Goal: Information Seeking & Learning: Understand process/instructions

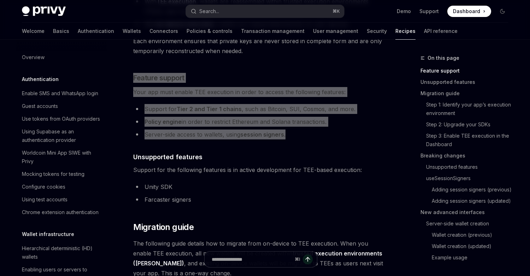
scroll to position [163, 0]
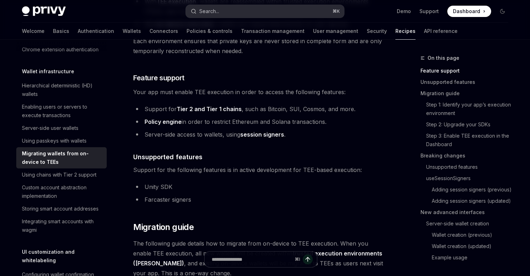
click at [229, 9] on button "Search... ⌘ K" at bounding box center [265, 11] width 158 height 13
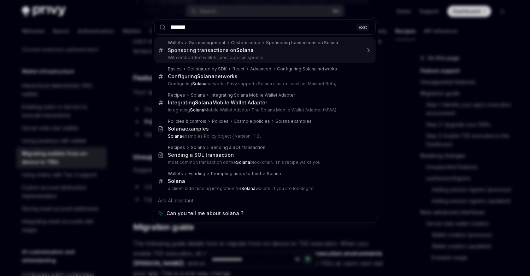
type input "********"
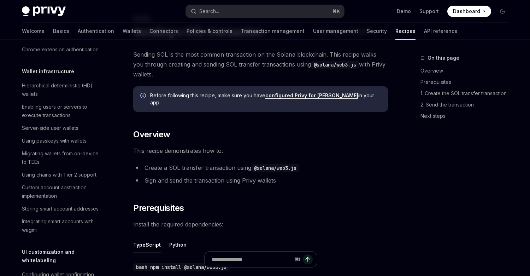
scroll to position [1042, 0]
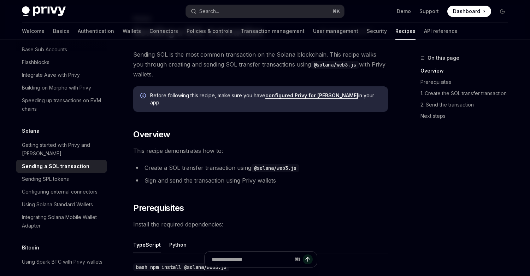
click at [171, 176] on li "Sign and send the transaction using Privy wallets" at bounding box center [260, 180] width 255 height 10
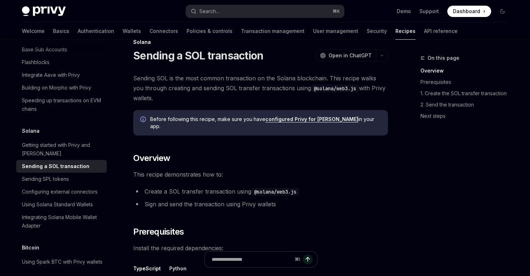
scroll to position [0, 0]
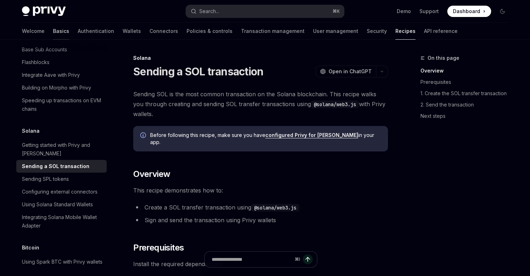
click at [53, 32] on link "Basics" at bounding box center [61, 31] width 16 height 17
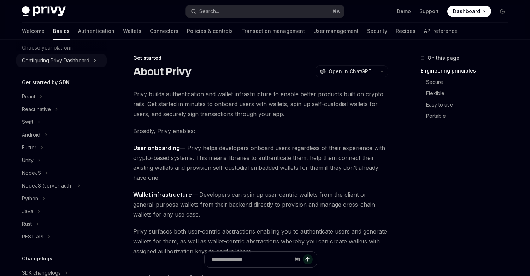
scroll to position [45, 0]
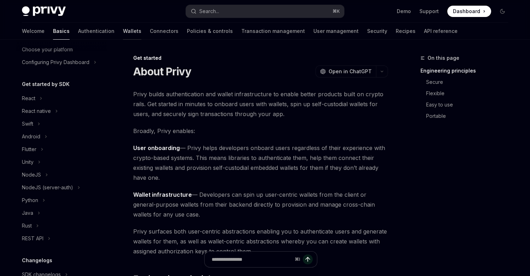
click at [123, 36] on link "Wallets" at bounding box center [132, 31] width 18 height 17
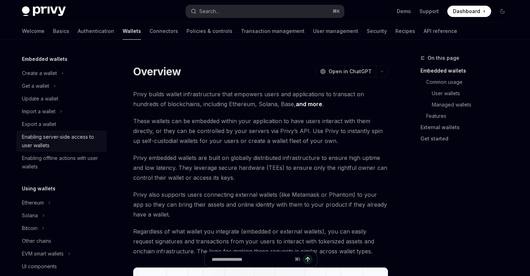
scroll to position [108, 0]
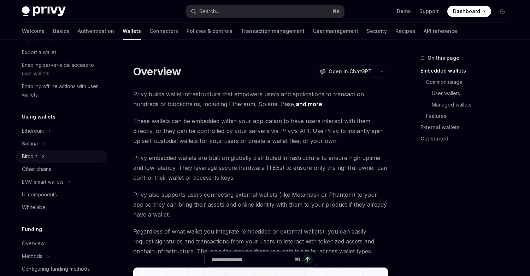
click at [44, 150] on button "Bitcoin" at bounding box center [61, 156] width 90 height 13
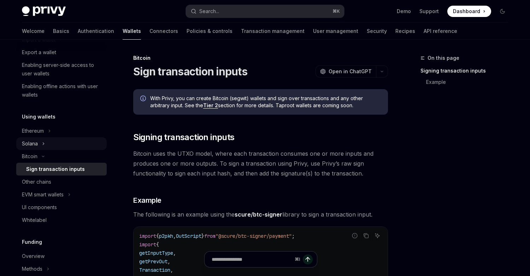
click at [43, 142] on icon "Toggle Solana section" at bounding box center [43, 143] width 1 height 2
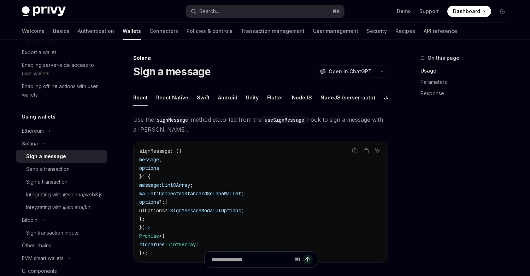
click at [49, 158] on div "Sign a message" at bounding box center [46, 156] width 40 height 8
click at [56, 166] on div "Send a transaction" at bounding box center [47, 169] width 43 height 8
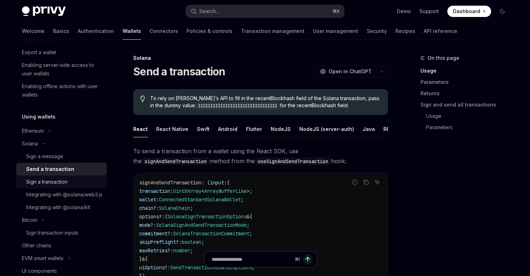
click at [31, 177] on div "Sign a transaction" at bounding box center [46, 181] width 41 height 8
type textarea "*"
